Goal: Task Accomplishment & Management: Manage account settings

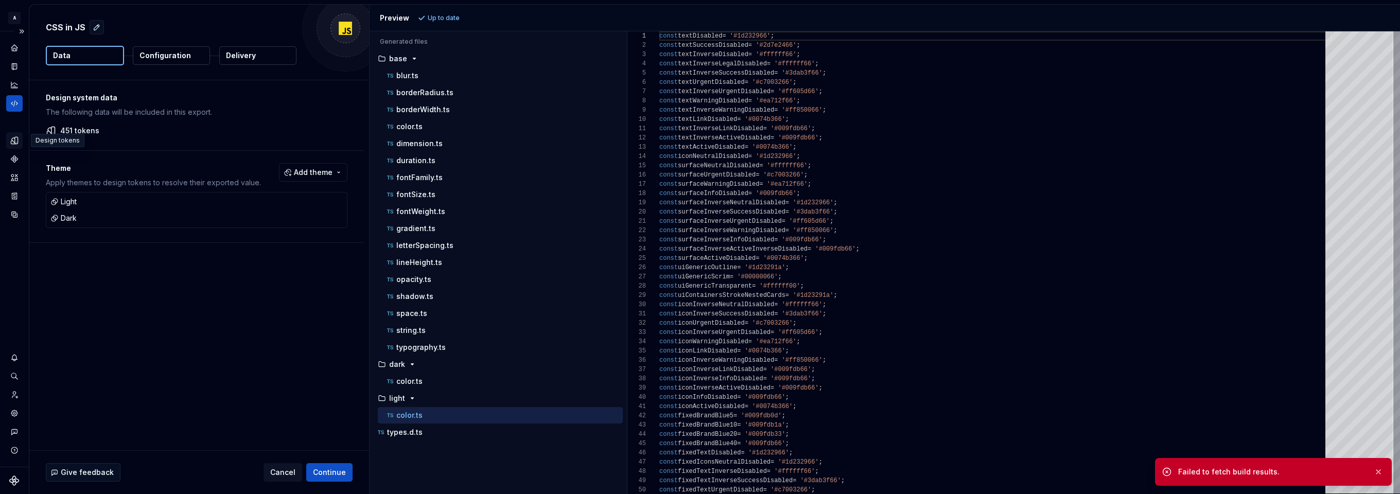
click at [12, 140] on icon "Design tokens" at bounding box center [14, 140] width 9 height 9
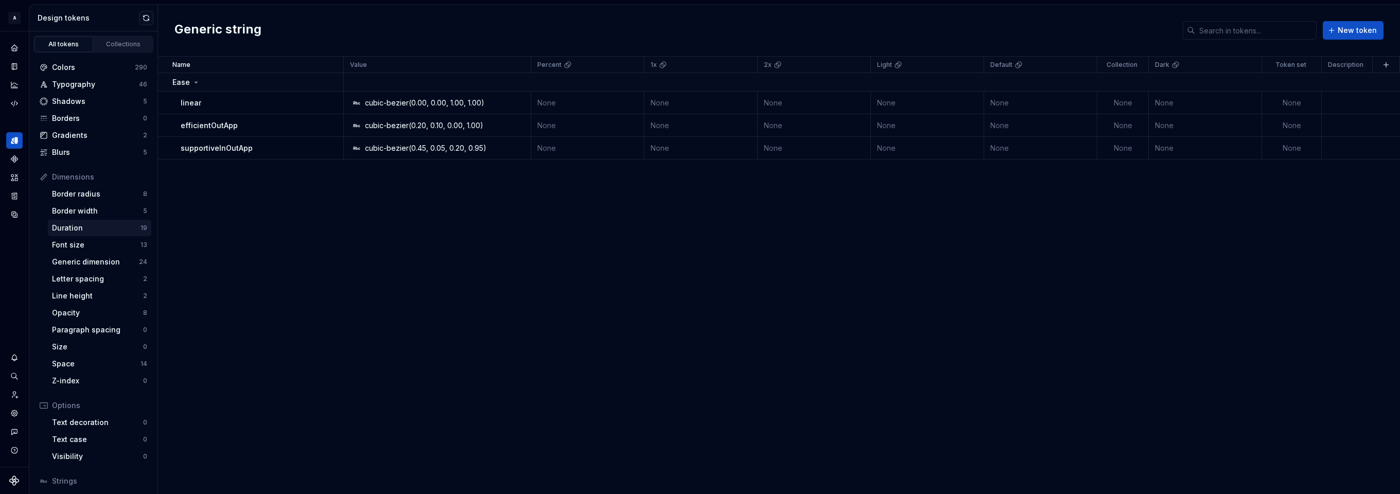
click at [95, 226] on div "Duration" at bounding box center [96, 228] width 89 height 10
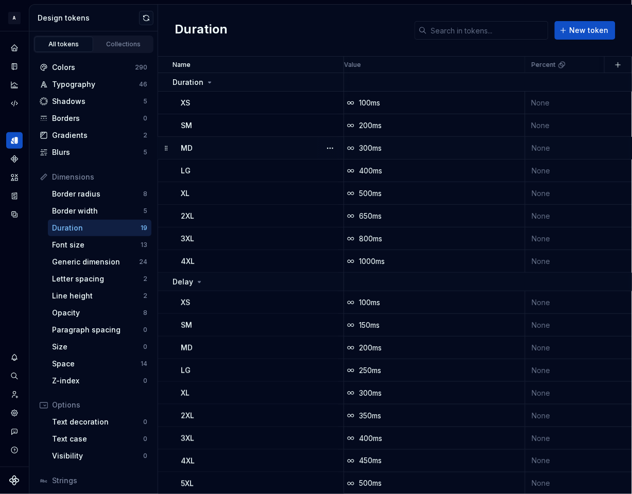
scroll to position [0, 7]
click at [199, 281] on icon at bounding box center [199, 282] width 8 height 8
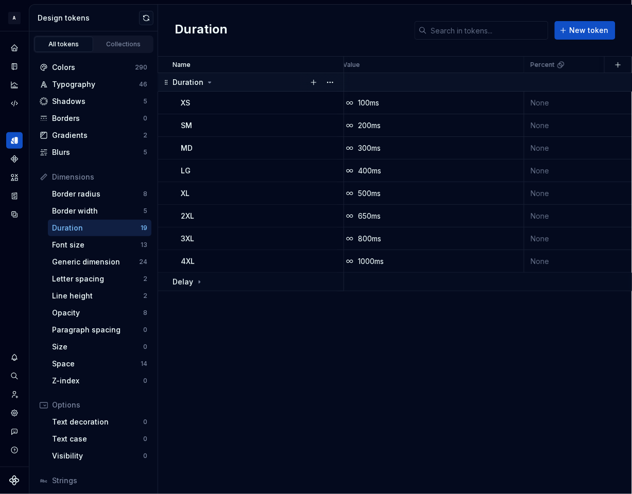
click at [211, 79] on icon at bounding box center [209, 82] width 8 height 8
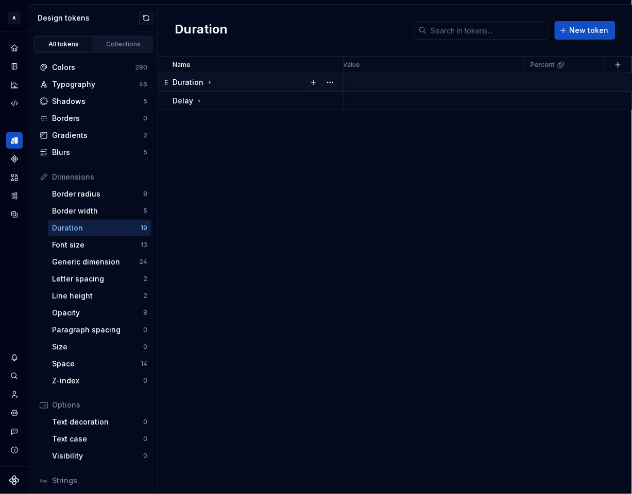
click at [206, 81] on icon at bounding box center [209, 82] width 8 height 8
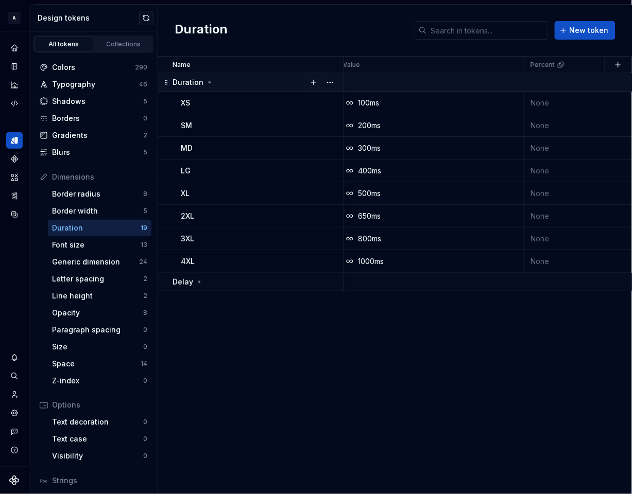
click at [208, 82] on icon at bounding box center [209, 82] width 3 height 1
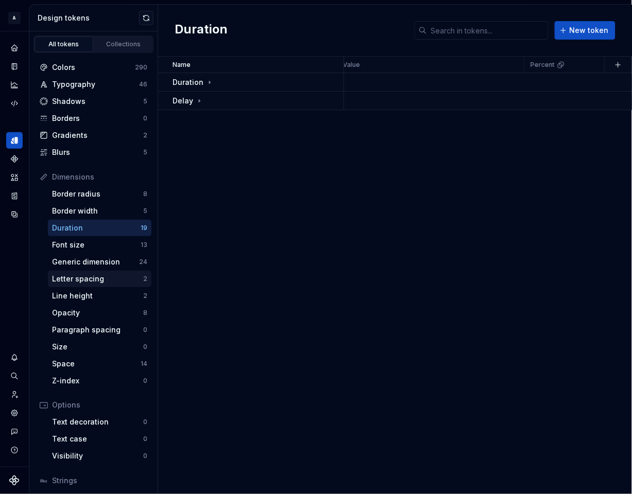
scroll to position [69, 0]
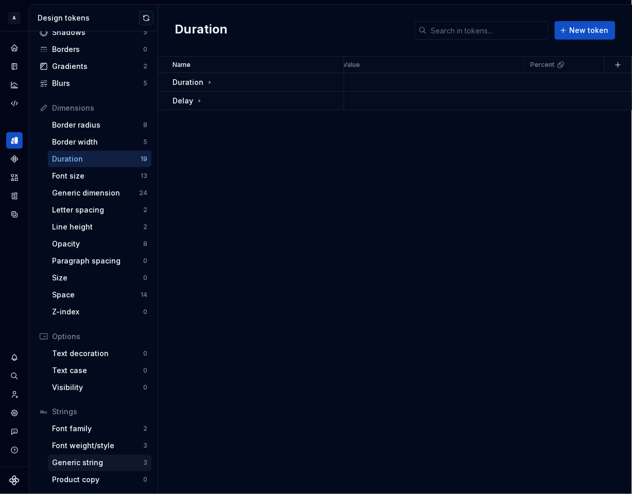
click at [89, 459] on div "Generic string" at bounding box center [97, 463] width 91 height 10
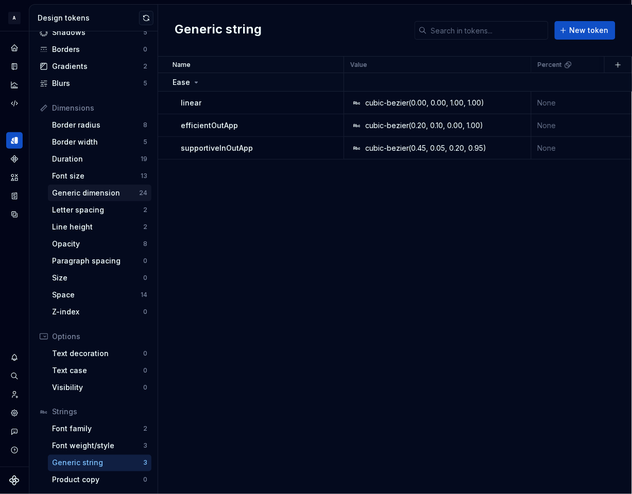
click at [84, 190] on div "Generic dimension" at bounding box center [95, 193] width 87 height 10
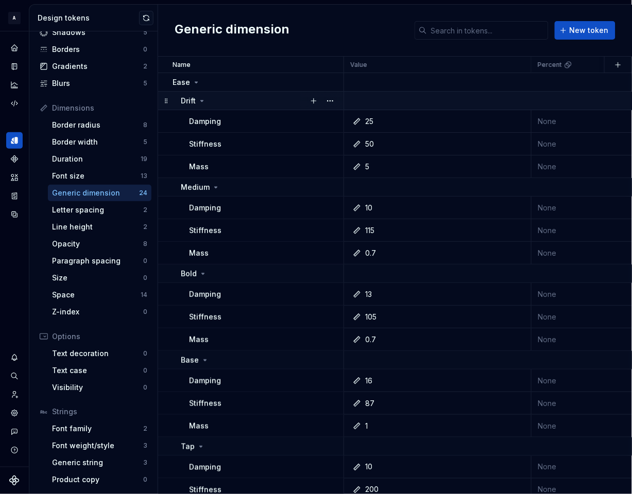
click at [201, 100] on icon at bounding box center [202, 101] width 8 height 8
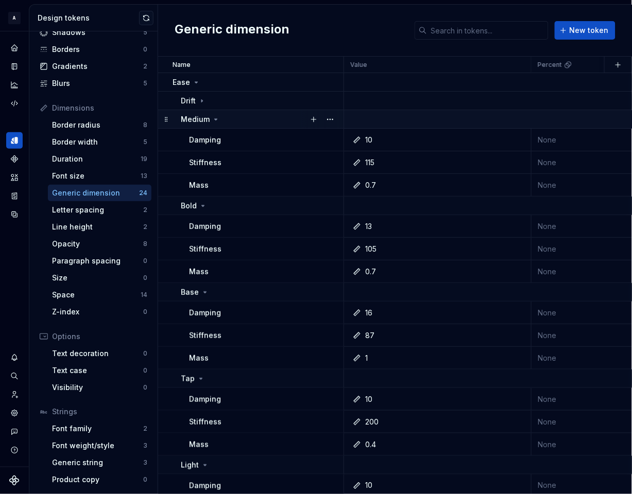
click at [217, 119] on icon at bounding box center [216, 119] width 8 height 8
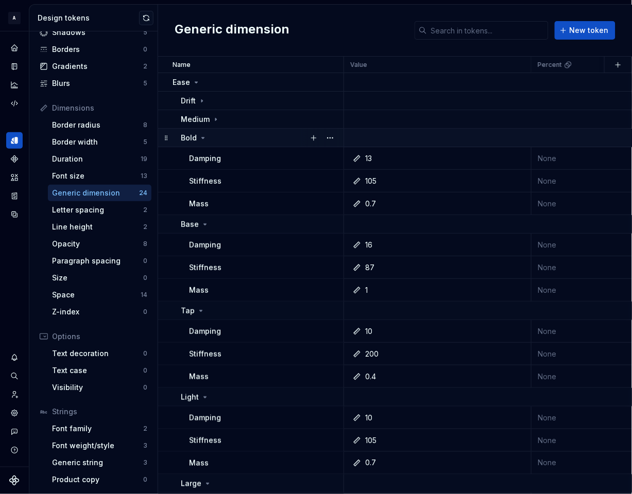
click at [202, 139] on icon at bounding box center [203, 138] width 8 height 8
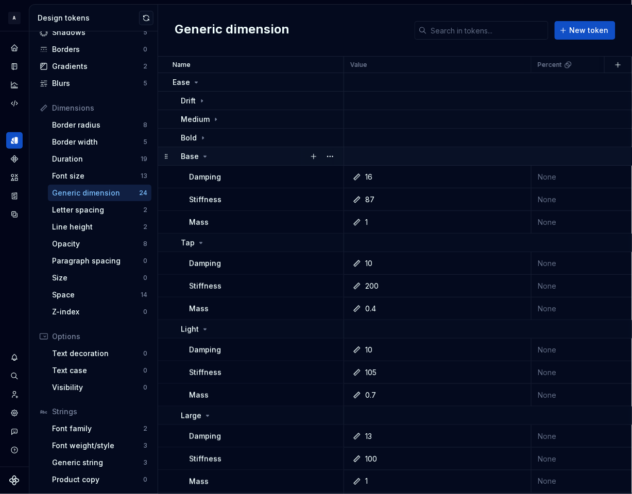
click at [202, 157] on icon at bounding box center [205, 156] width 8 height 8
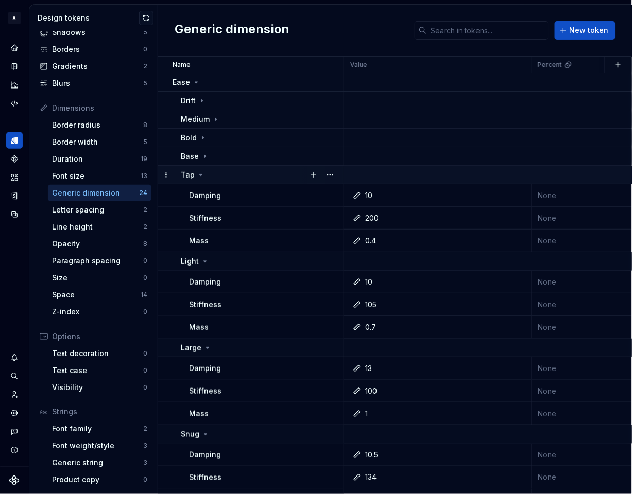
click at [197, 176] on icon at bounding box center [201, 175] width 8 height 8
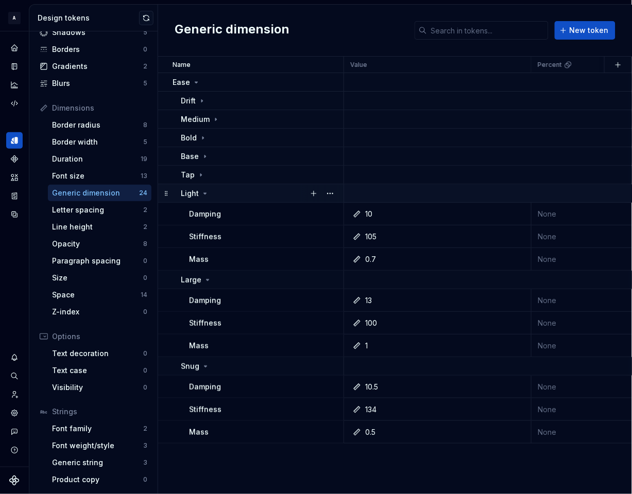
click at [203, 191] on icon at bounding box center [205, 193] width 8 height 8
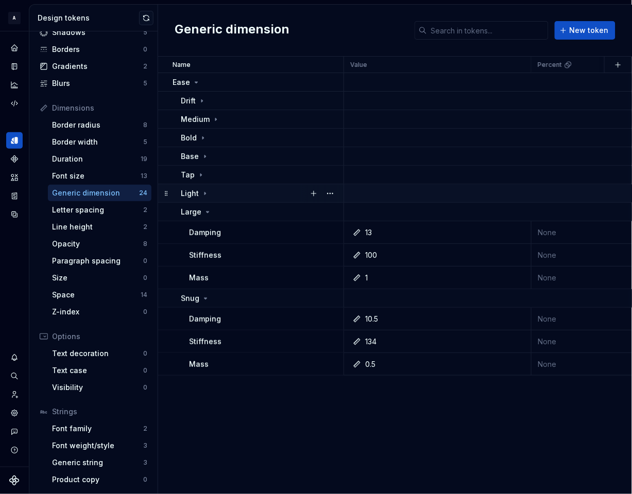
click at [203, 191] on icon at bounding box center [205, 193] width 8 height 8
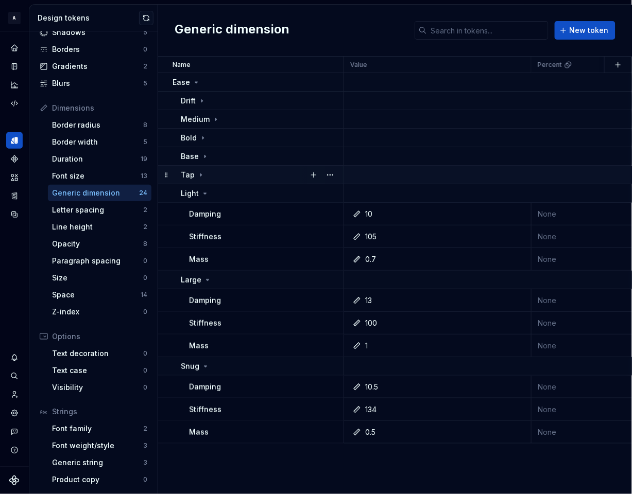
click at [200, 176] on icon at bounding box center [200, 174] width 1 height 3
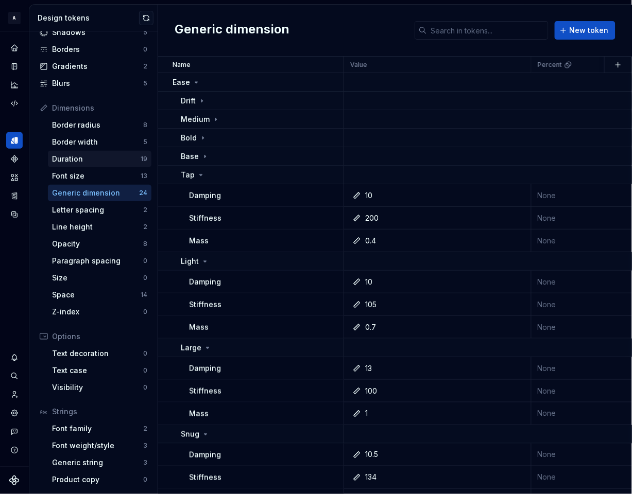
click at [99, 157] on div "Duration" at bounding box center [96, 159] width 89 height 10
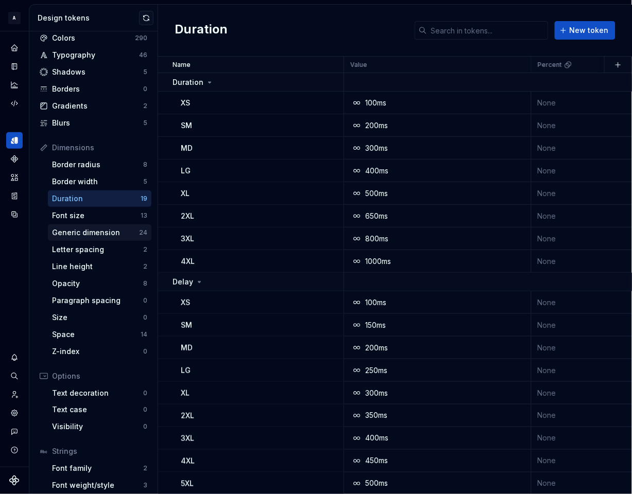
scroll to position [25, 0]
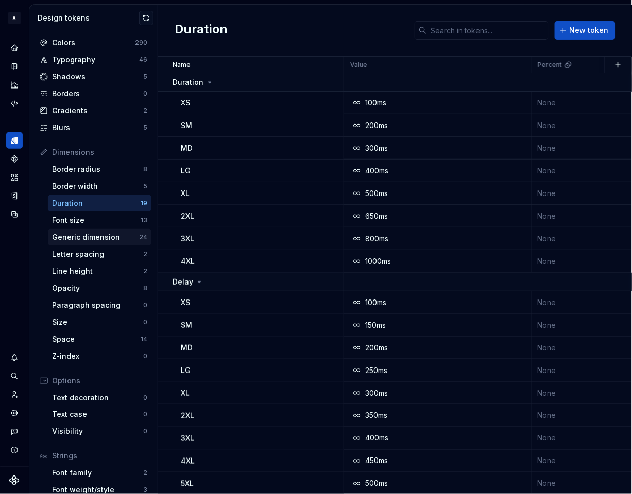
click at [90, 237] on div "Generic dimension" at bounding box center [95, 237] width 87 height 10
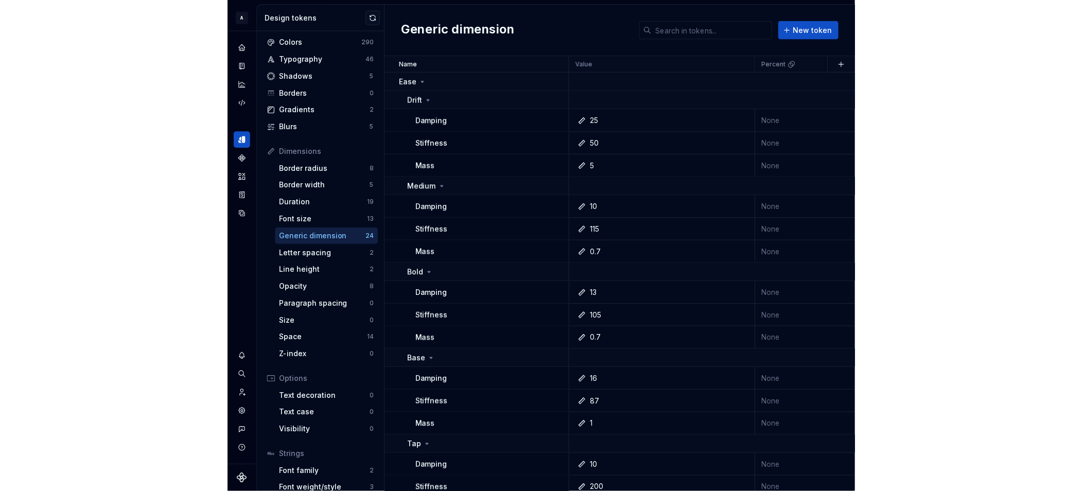
scroll to position [69, 0]
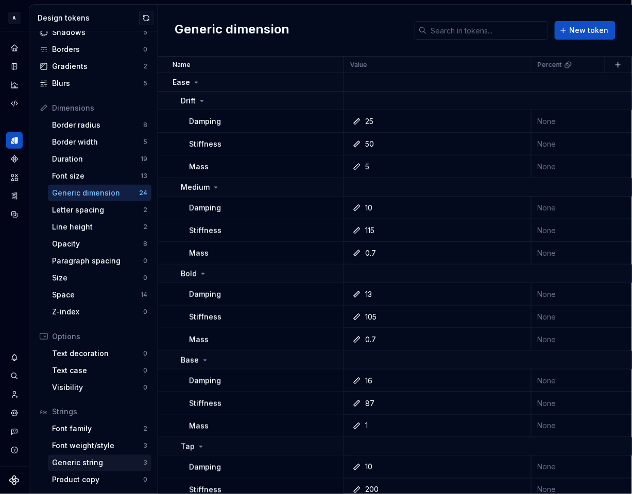
click at [66, 466] on div "Generic string" at bounding box center [97, 463] width 91 height 10
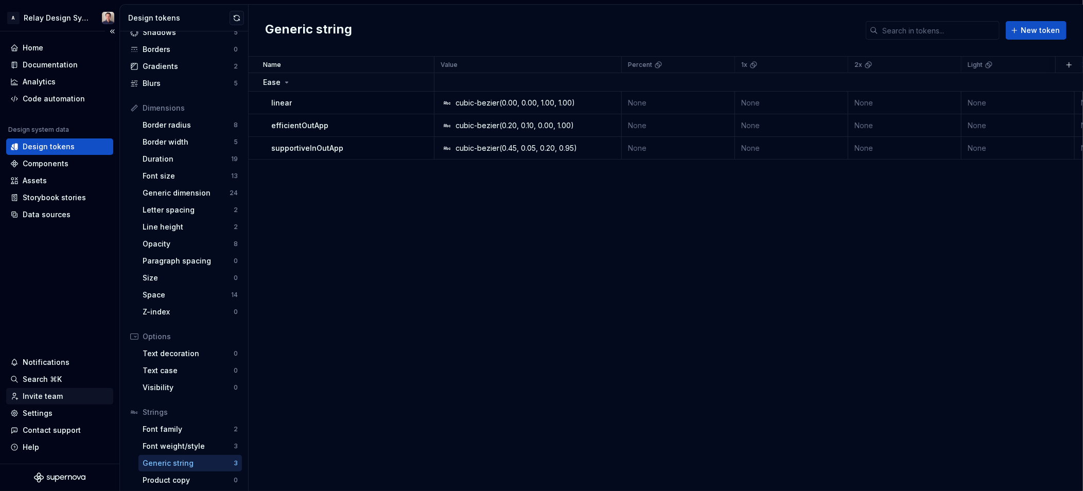
click at [59, 398] on div "Invite team" at bounding box center [43, 396] width 40 height 10
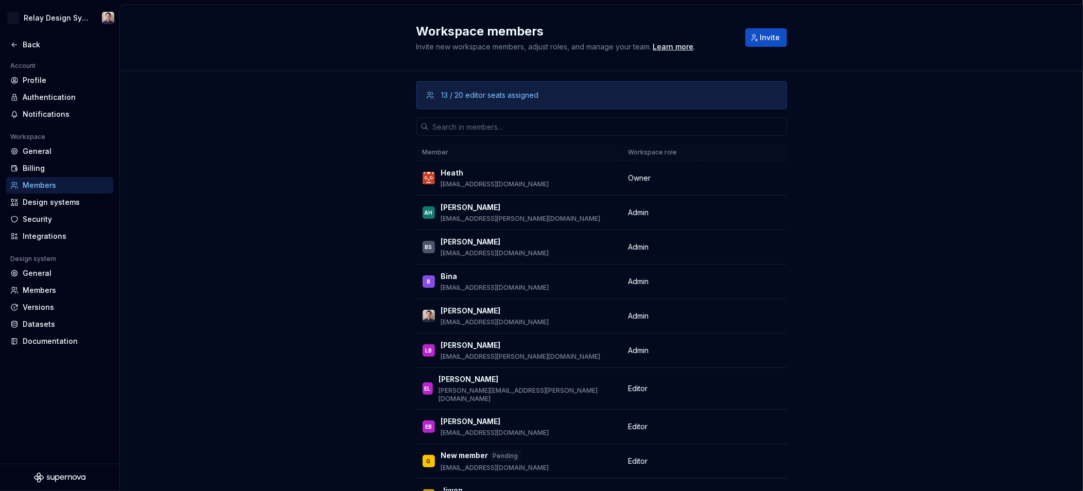
click at [476, 95] on div "13 / 20 editor seats assigned" at bounding box center [490, 95] width 97 height 10
